Goal: Task Accomplishment & Management: Complete application form

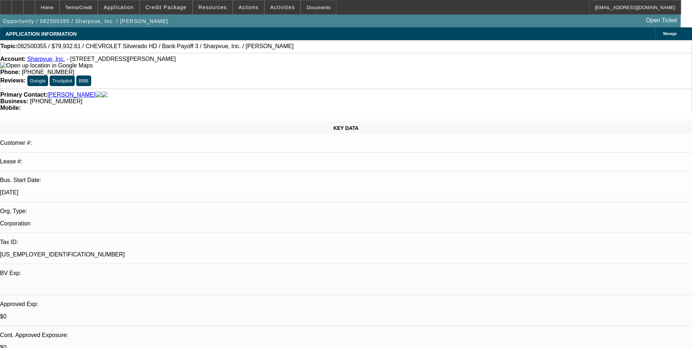
select select "0"
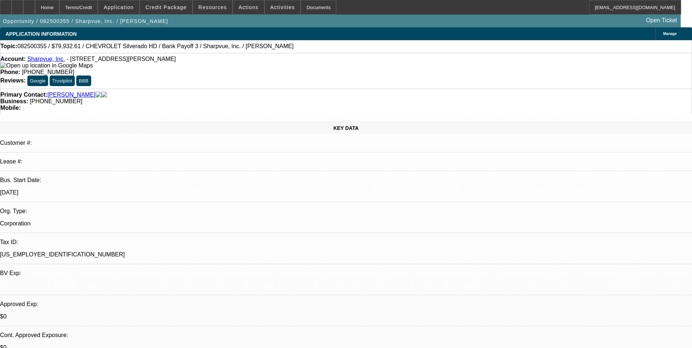
select select "0"
click at [47, 60] on link "Sharpvue, Inc." at bounding box center [46, 59] width 38 height 6
select select "1"
select select "6"
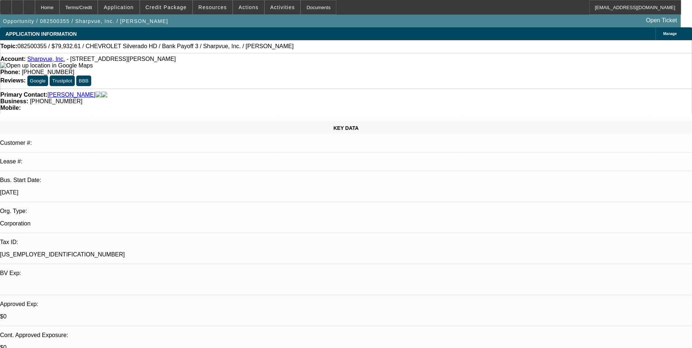
select select "1"
select select "6"
click at [35, 9] on div at bounding box center [29, 7] width 12 height 15
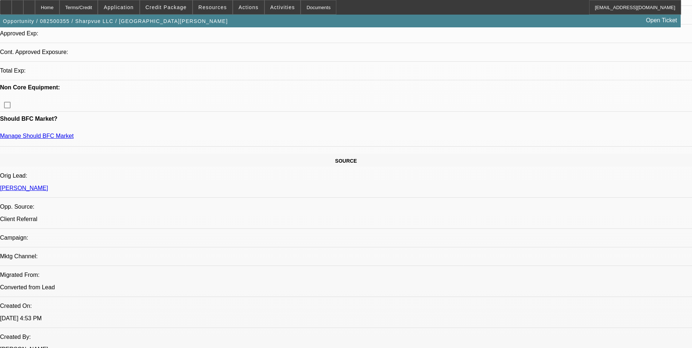
select select "0"
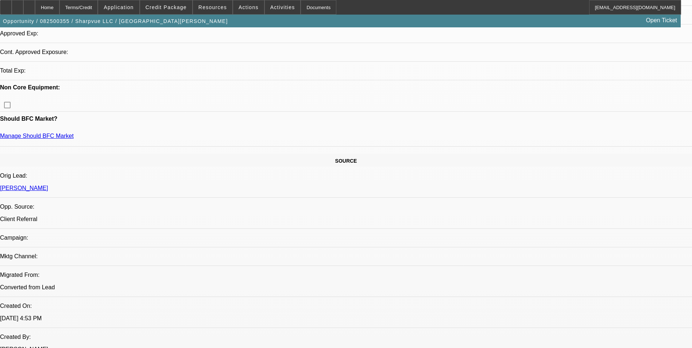
select select "0"
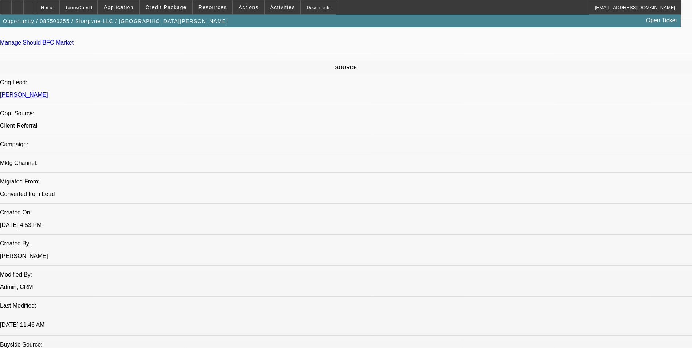
select select "1"
select select "6"
select select "1"
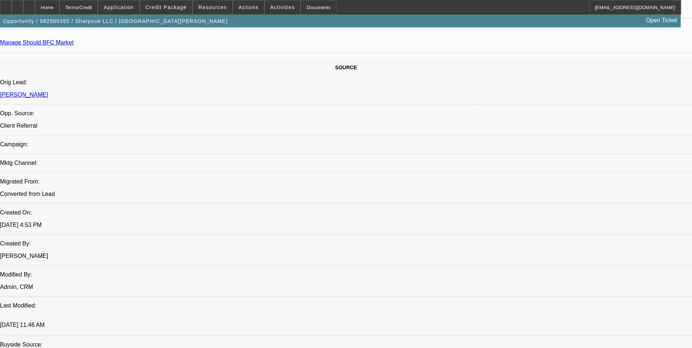
select select "6"
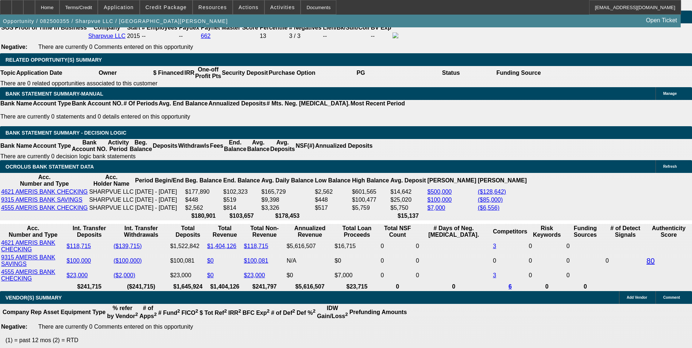
scroll to position [1165, 0]
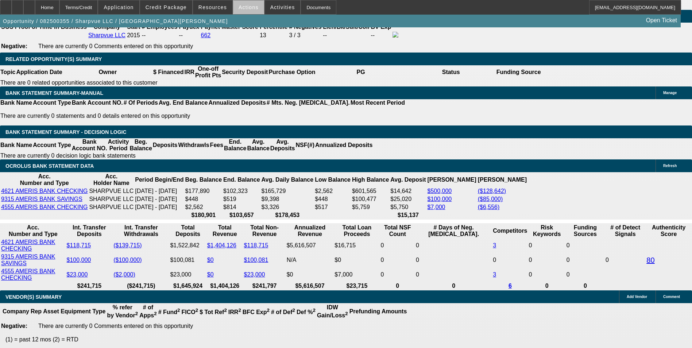
click at [247, 9] on span "Actions" at bounding box center [249, 7] width 20 height 6
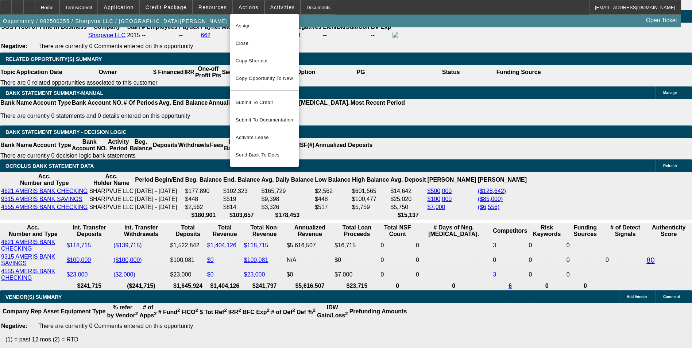
click at [171, 5] on div at bounding box center [346, 174] width 692 height 348
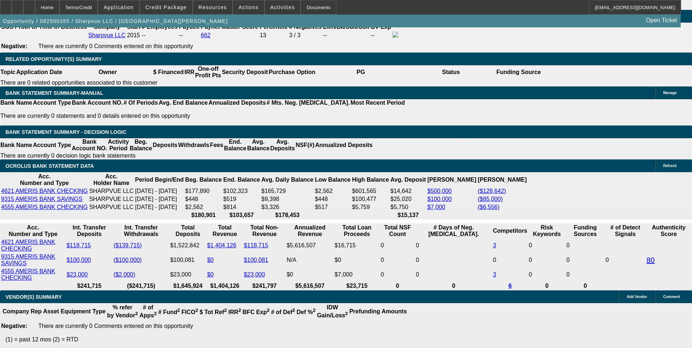
click at [171, 5] on span "Credit Package" at bounding box center [166, 7] width 41 height 6
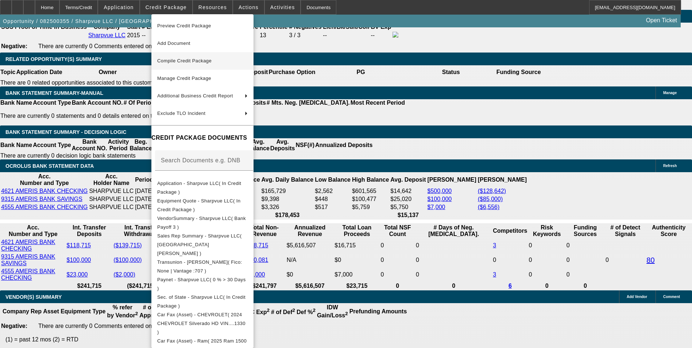
scroll to position [1207, 0]
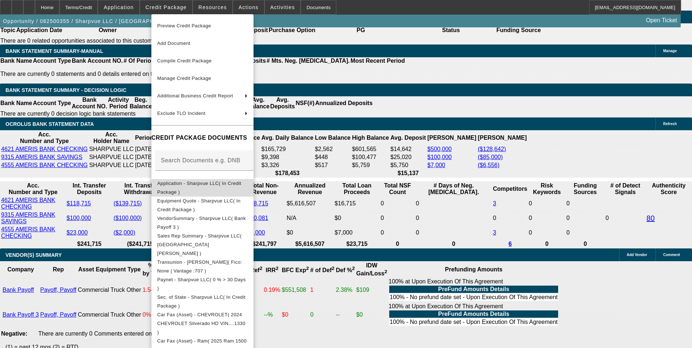
click at [202, 185] on span "Application - Sharpvue LLC( In Credit Package )" at bounding box center [199, 188] width 84 height 14
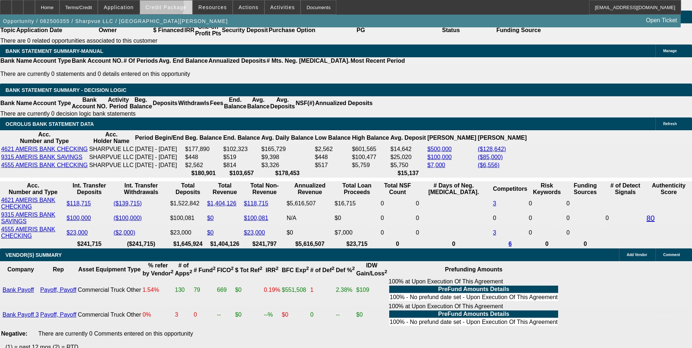
click at [162, 7] on span "Credit Package" at bounding box center [166, 7] width 41 height 6
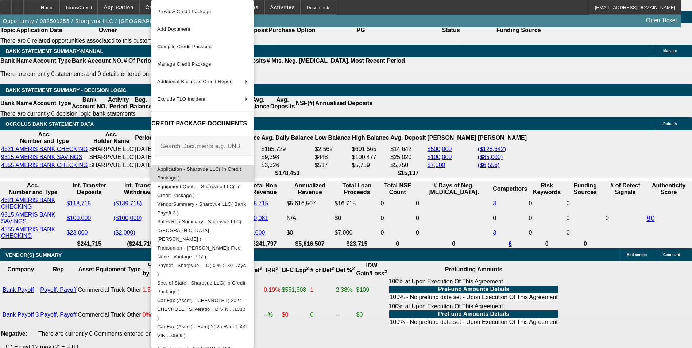
click at [197, 169] on span "Application - Sharpvue LLC( In Credit Package )" at bounding box center [199, 173] width 84 height 14
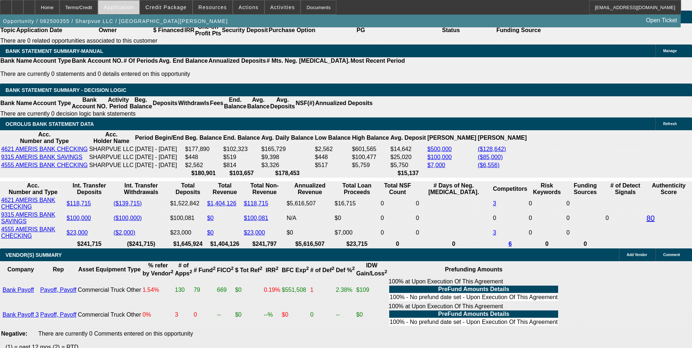
click at [134, 10] on span "Application" at bounding box center [119, 7] width 30 height 6
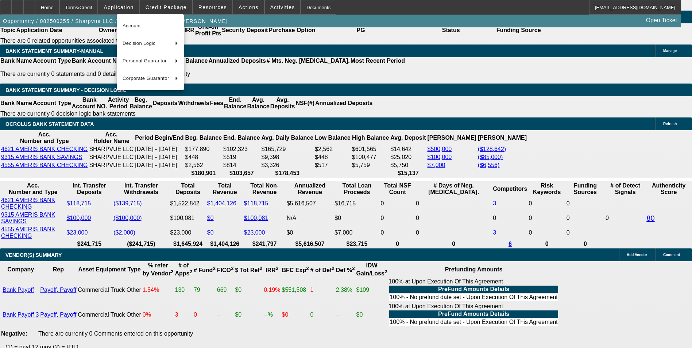
click at [174, 7] on div at bounding box center [346, 174] width 692 height 348
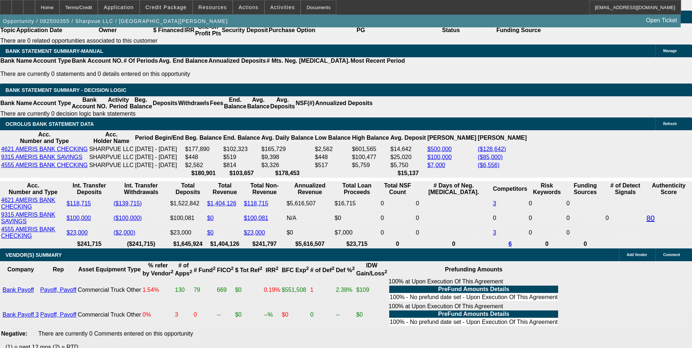
click at [174, 7] on span "Credit Package" at bounding box center [166, 7] width 41 height 6
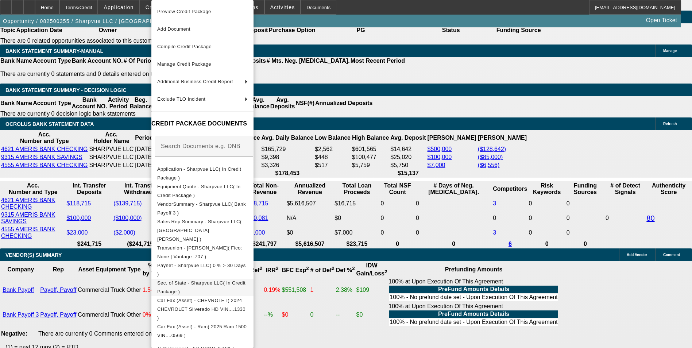
click at [225, 279] on span "Sec. of State - Sharpvue LLC( In Credit Package )" at bounding box center [202, 288] width 91 height 18
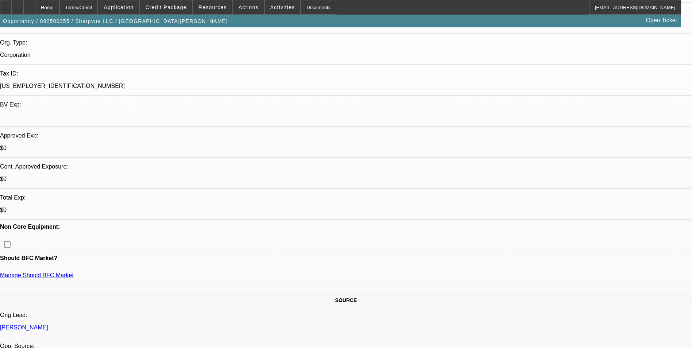
scroll to position [0, 0]
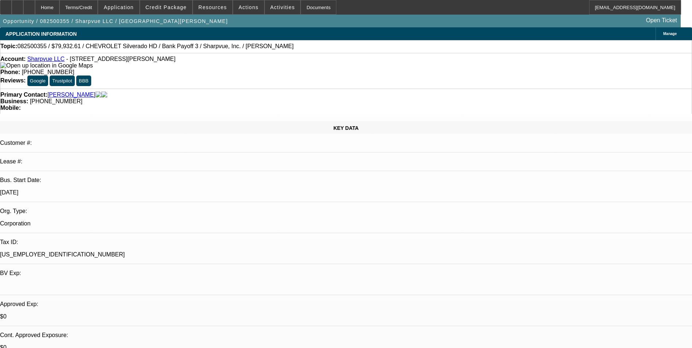
click at [56, 59] on link "Sharpvue LLC" at bounding box center [45, 59] width 37 height 6
click at [23, 10] on div at bounding box center [18, 7] width 12 height 15
click at [51, 59] on link "Sharpvue LLC" at bounding box center [45, 59] width 37 height 6
click at [29, 5] on icon at bounding box center [29, 5] width 0 height 0
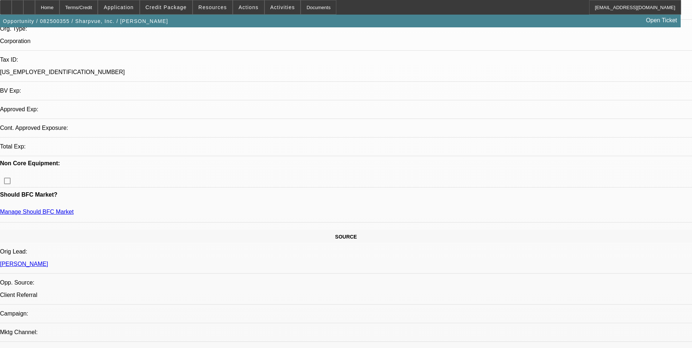
select select "0"
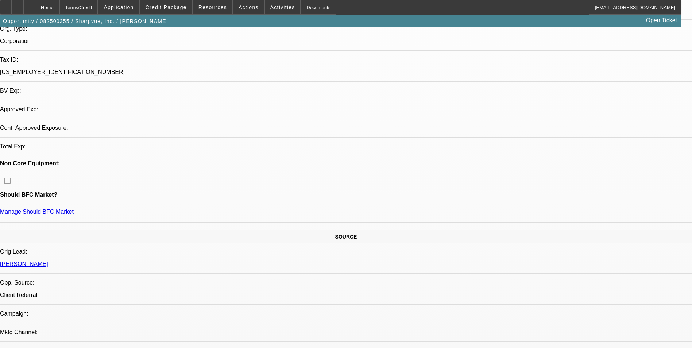
select select "0"
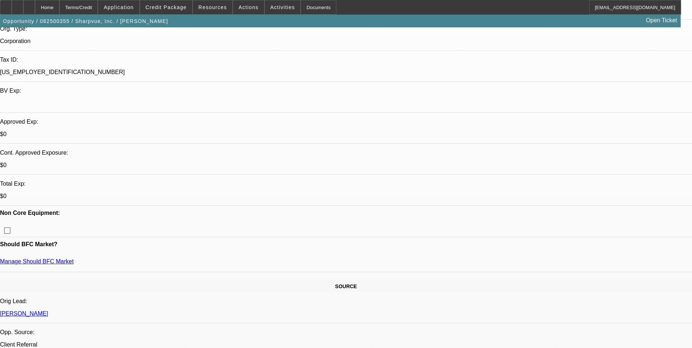
select select "1"
select select "6"
select select "1"
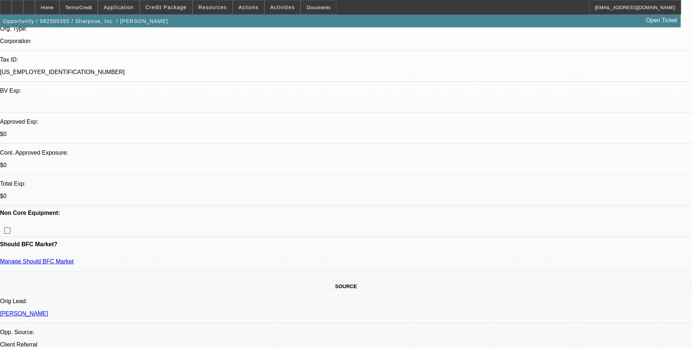
select select "6"
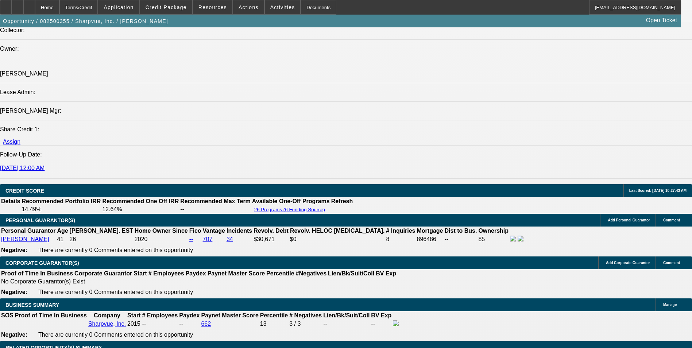
scroll to position [876, 0]
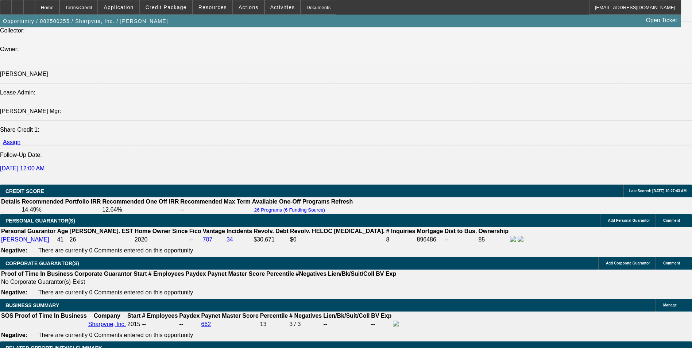
drag, startPoint x: 47, startPoint y: 196, endPoint x: 140, endPoint y: 215, distance: 94.9
drag, startPoint x: 140, startPoint y: 215, endPoint x: 119, endPoint y: 204, distance: 24.0
copy span "[PERSON_NAME] founded Sharpvue in [DATE] as a sole proprietorship and converted…"
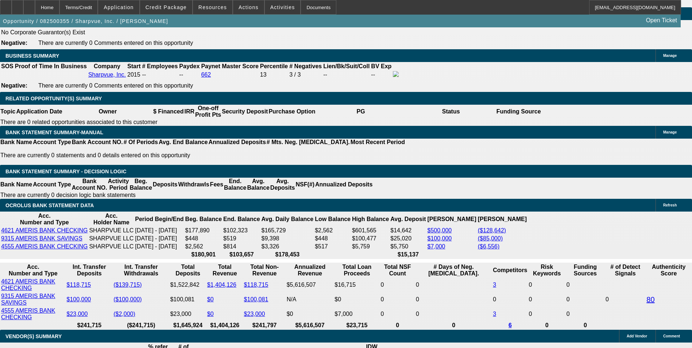
scroll to position [1168, 0]
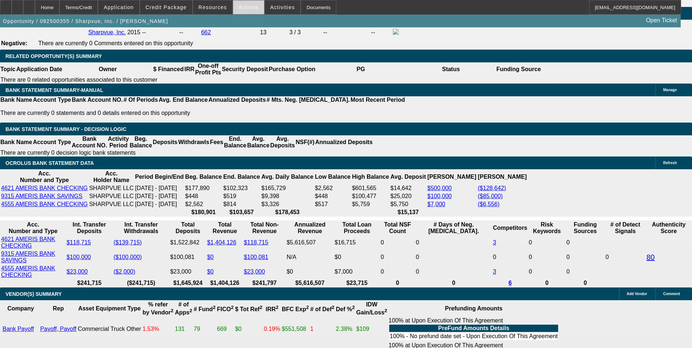
click at [249, 11] on span at bounding box center [248, 8] width 31 height 18
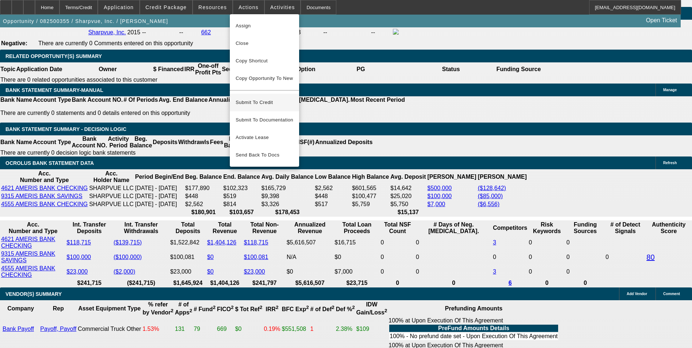
click at [266, 98] on span "Submit To Credit" at bounding box center [265, 102] width 58 height 9
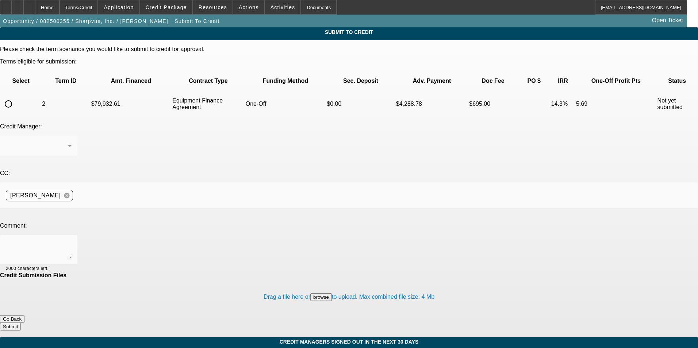
click at [16, 97] on input "radio" at bounding box center [8, 104] width 15 height 15
radio input "true"
click at [72, 235] on div at bounding box center [39, 249] width 66 height 29
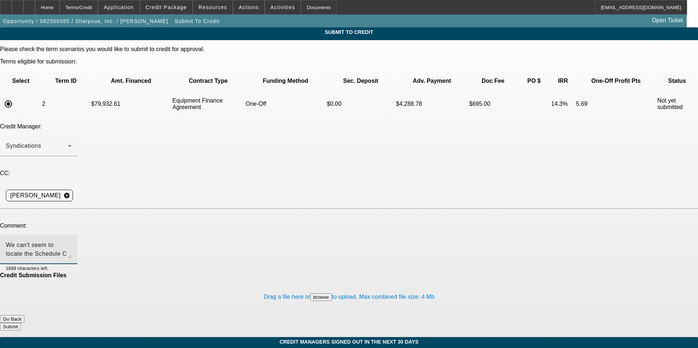
drag, startPoint x: 343, startPoint y: 176, endPoint x: 53, endPoint y: 181, distance: 291.0
click at [51, 223] on div "Comment: We can't seem to locate the Schedule C showing the business dating bac…" at bounding box center [349, 248] width 698 height 50
type textarea "We can't seem to locate the Schedule C showing the business dating back to 2015…"
click at [59, 9] on div "Home" at bounding box center [47, 7] width 24 height 15
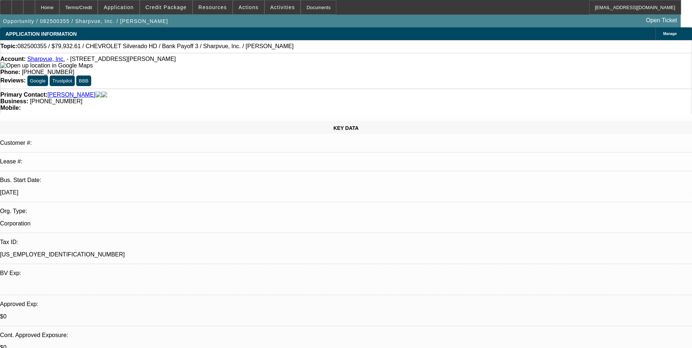
select select "0"
select select "6"
select select "0"
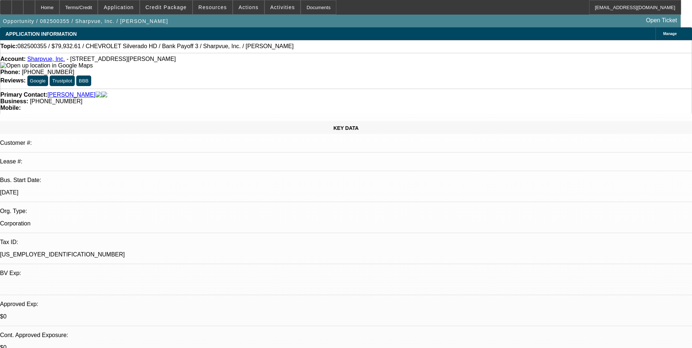
select select "0"
select select "6"
click at [219, 11] on span at bounding box center [212, 8] width 39 height 18
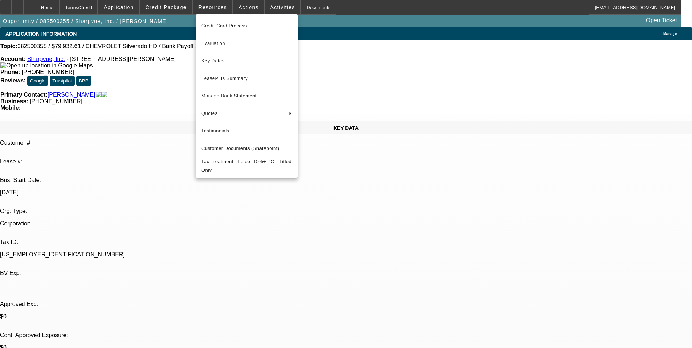
click at [250, 7] on div at bounding box center [346, 174] width 692 height 348
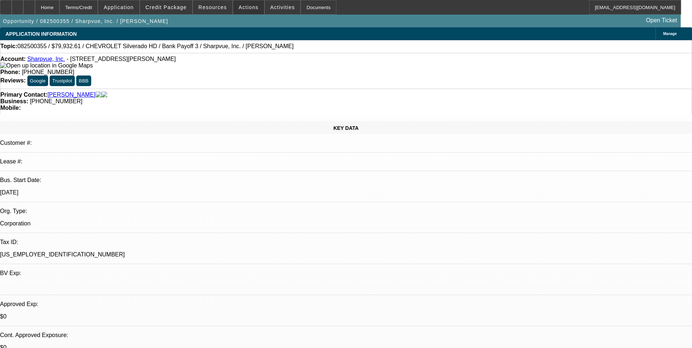
click at [250, 7] on span "Actions" at bounding box center [249, 7] width 20 height 6
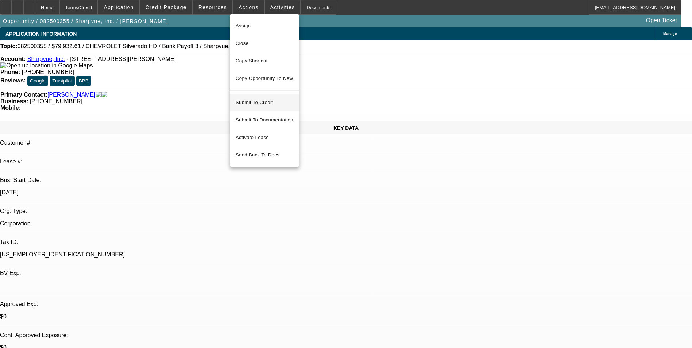
click at [262, 98] on span "Submit To Credit" at bounding box center [265, 102] width 58 height 9
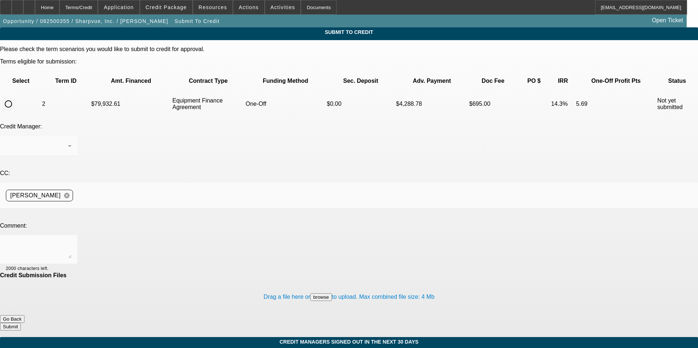
click at [16, 97] on input "radio" at bounding box center [8, 104] width 15 height 15
radio input "true"
click at [72, 241] on textarea at bounding box center [39, 250] width 66 height 18
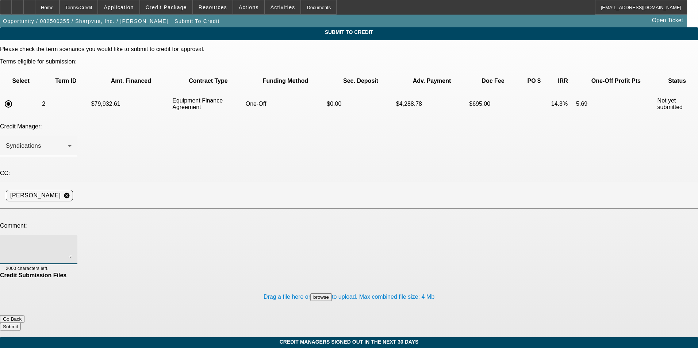
paste textarea "We can't seem to locate the Schedule C showing the business dating back to 2015…"
type textarea "We can't seem to locate the Schedule C showing the business dating back to 2015…"
click at [21, 323] on button "Submit" at bounding box center [10, 327] width 21 height 8
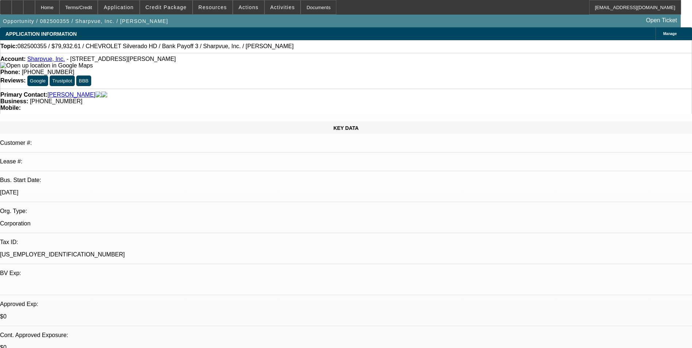
select select "0"
select select "6"
select select "0"
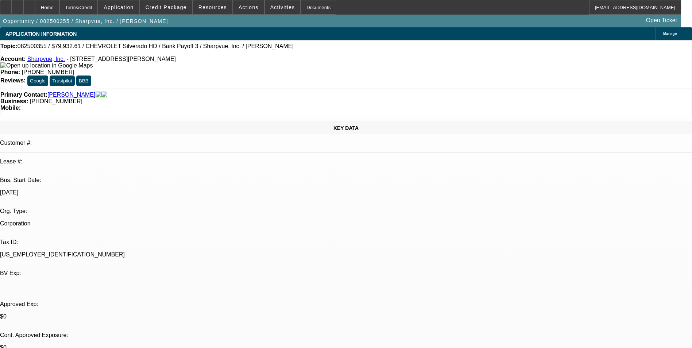
select select "0"
select select "6"
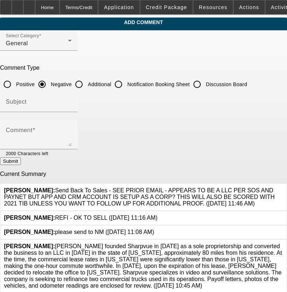
scroll to position [14, 0]
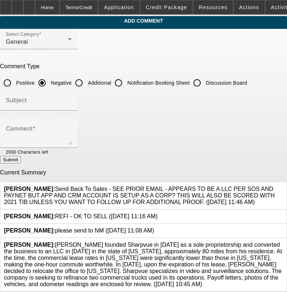
click at [86, 80] on input "Additional" at bounding box center [79, 83] width 15 height 15
radio input "true"
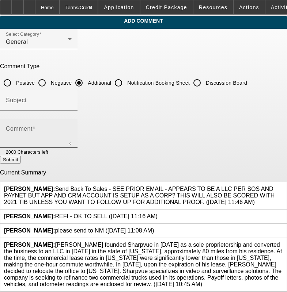
click at [72, 122] on div "Comment" at bounding box center [39, 133] width 66 height 29
paste textarea "Andre Fontana founded Sharpvue in 2015 as a sole proprietorship and converted t…"
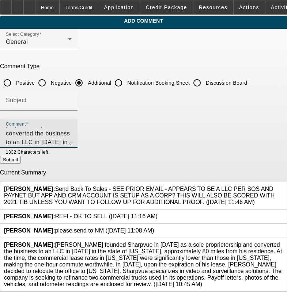
scroll to position [19, 0]
click at [72, 135] on textarea "Andre Fontana founded Sharpvue in 2015 as a sole proprietorship and converted t…" at bounding box center [39, 136] width 66 height 18
type textarea "Andre Fontana founded Sharpvue in 2015 as a sole proprietorship and converted t…"
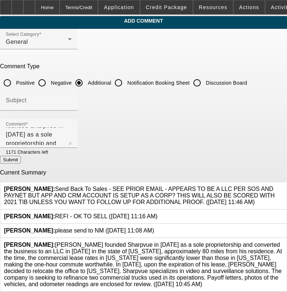
click at [21, 158] on button "Submit" at bounding box center [10, 160] width 21 height 8
radio input "true"
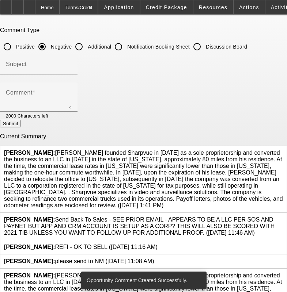
scroll to position [81, 0]
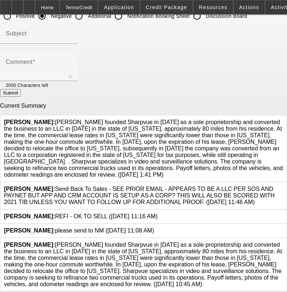
click at [283, 242] on icon at bounding box center [283, 242] width 0 height 0
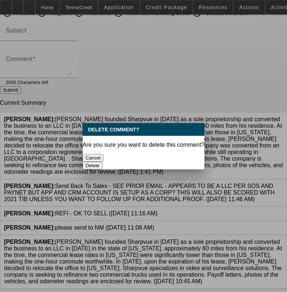
click at [103, 162] on button "Delete" at bounding box center [92, 166] width 20 height 8
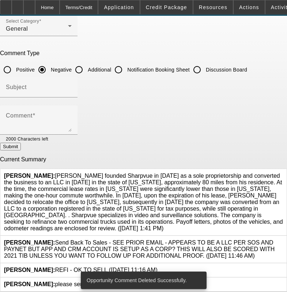
scroll to position [27, 0]
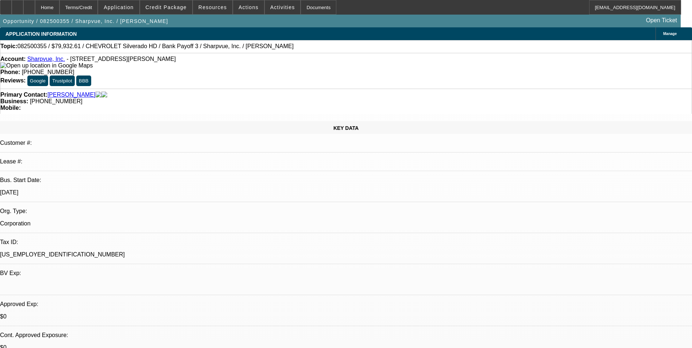
select select "0"
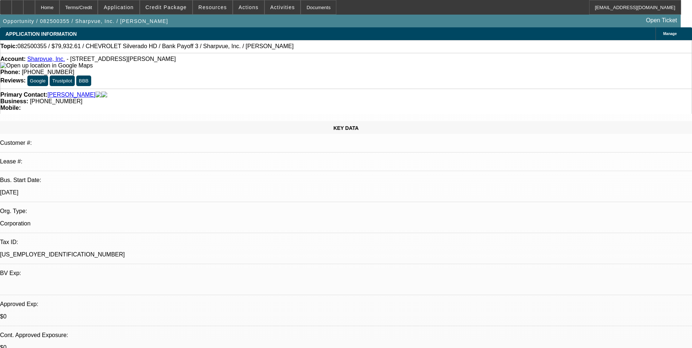
select select "0"
select select "1"
select select "6"
select select "1"
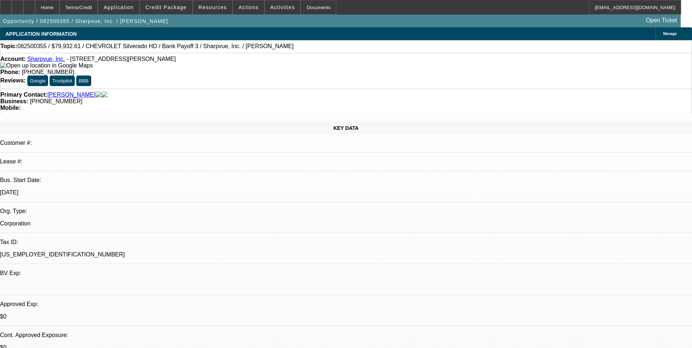
select select "1"
select select "6"
click at [182, 9] on span "Credit Package" at bounding box center [166, 7] width 41 height 6
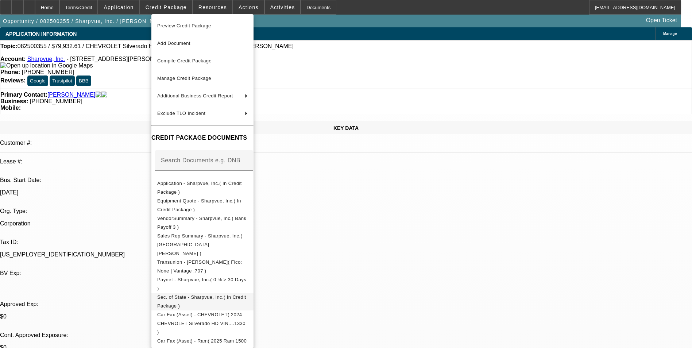
click at [246, 295] on span "Sec. of State - Sharpvue, Inc.( In Credit Package )" at bounding box center [201, 302] width 89 height 14
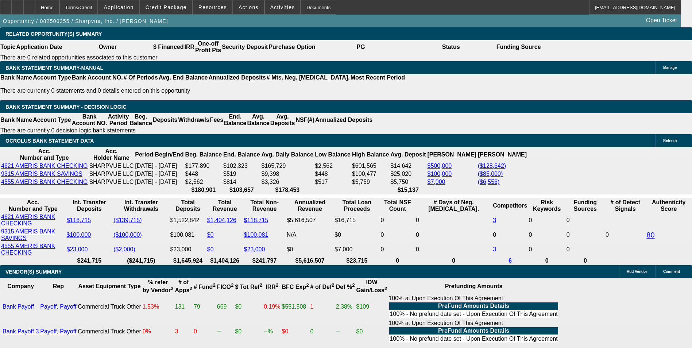
scroll to position [1183, 0]
